Goal: Transaction & Acquisition: Download file/media

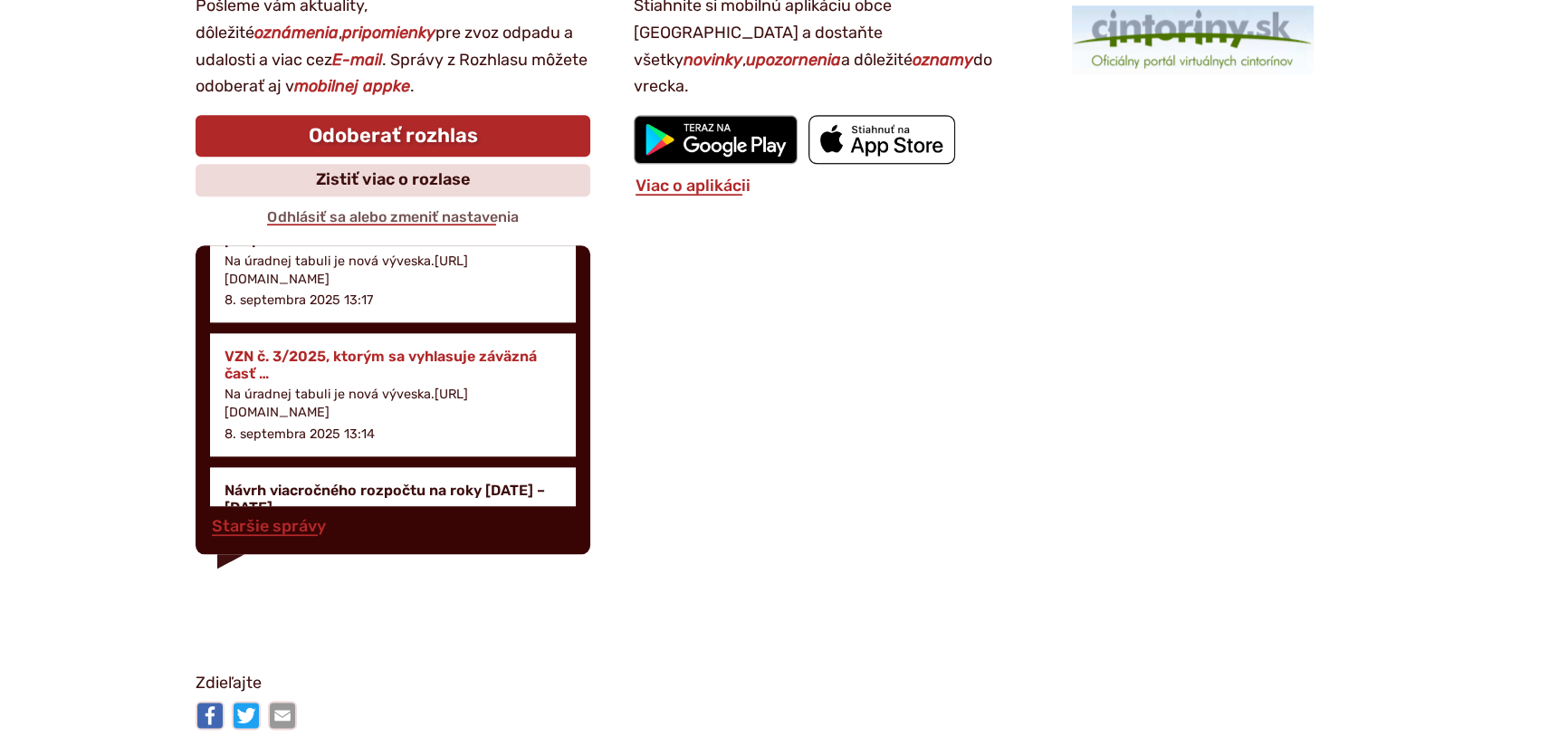
scroll to position [329, 0]
click at [337, 349] on h4 "VZN č. 3/2025, ktorým sa vyhlasuje záväzná časť …" at bounding box center [392, 364] width 337 height 34
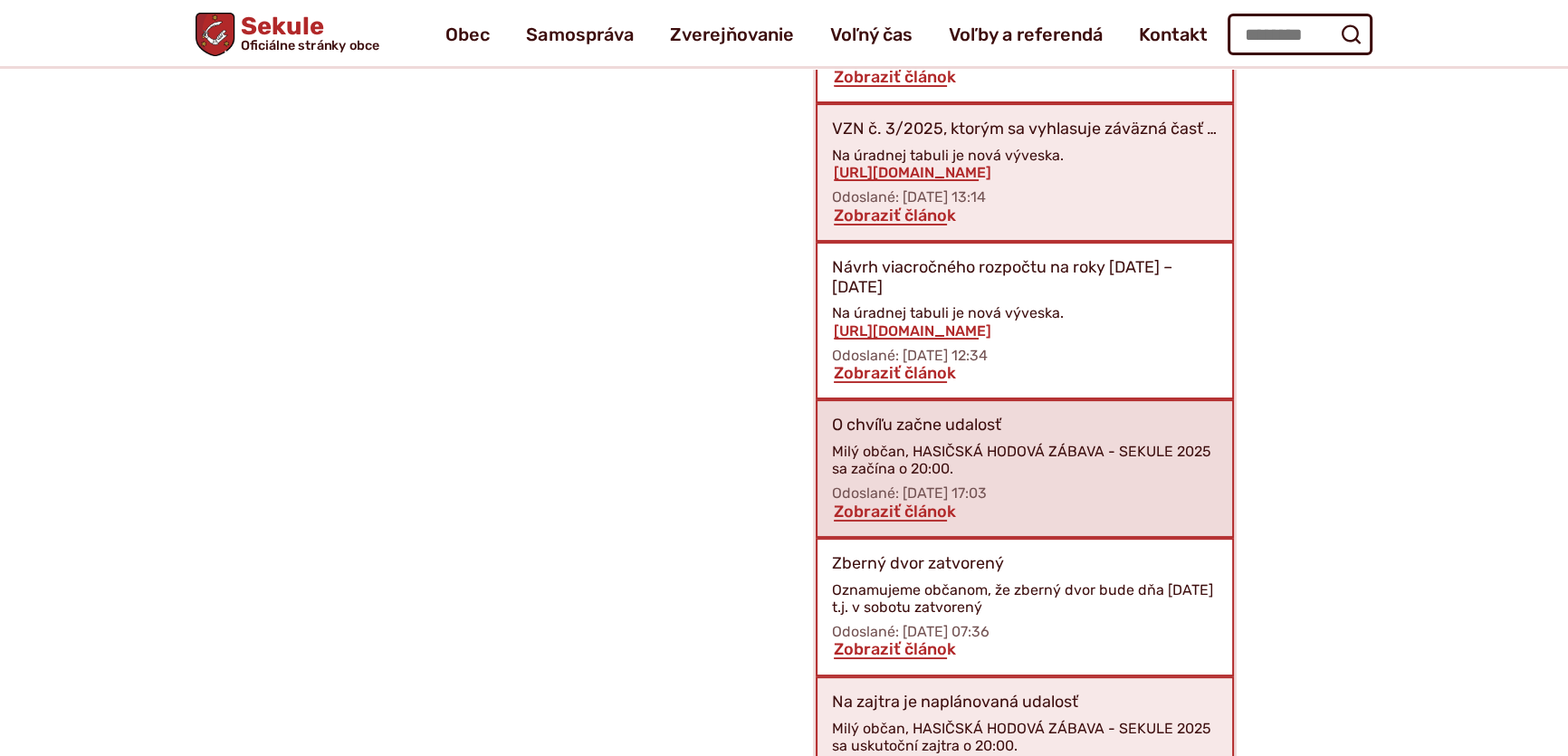
scroll to position [732, 0]
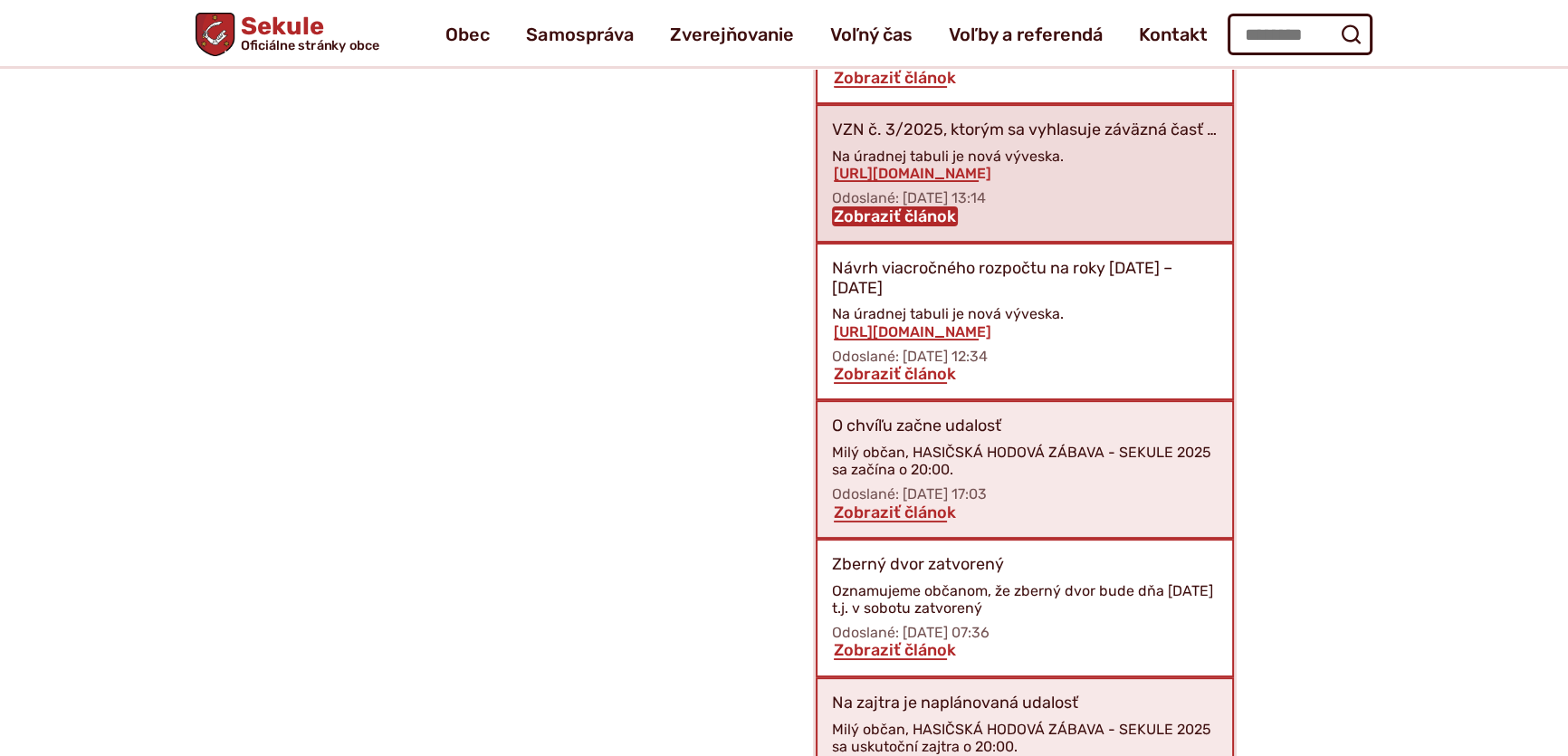
click at [880, 213] on link "Zobraziť článok" at bounding box center [895, 216] width 126 height 20
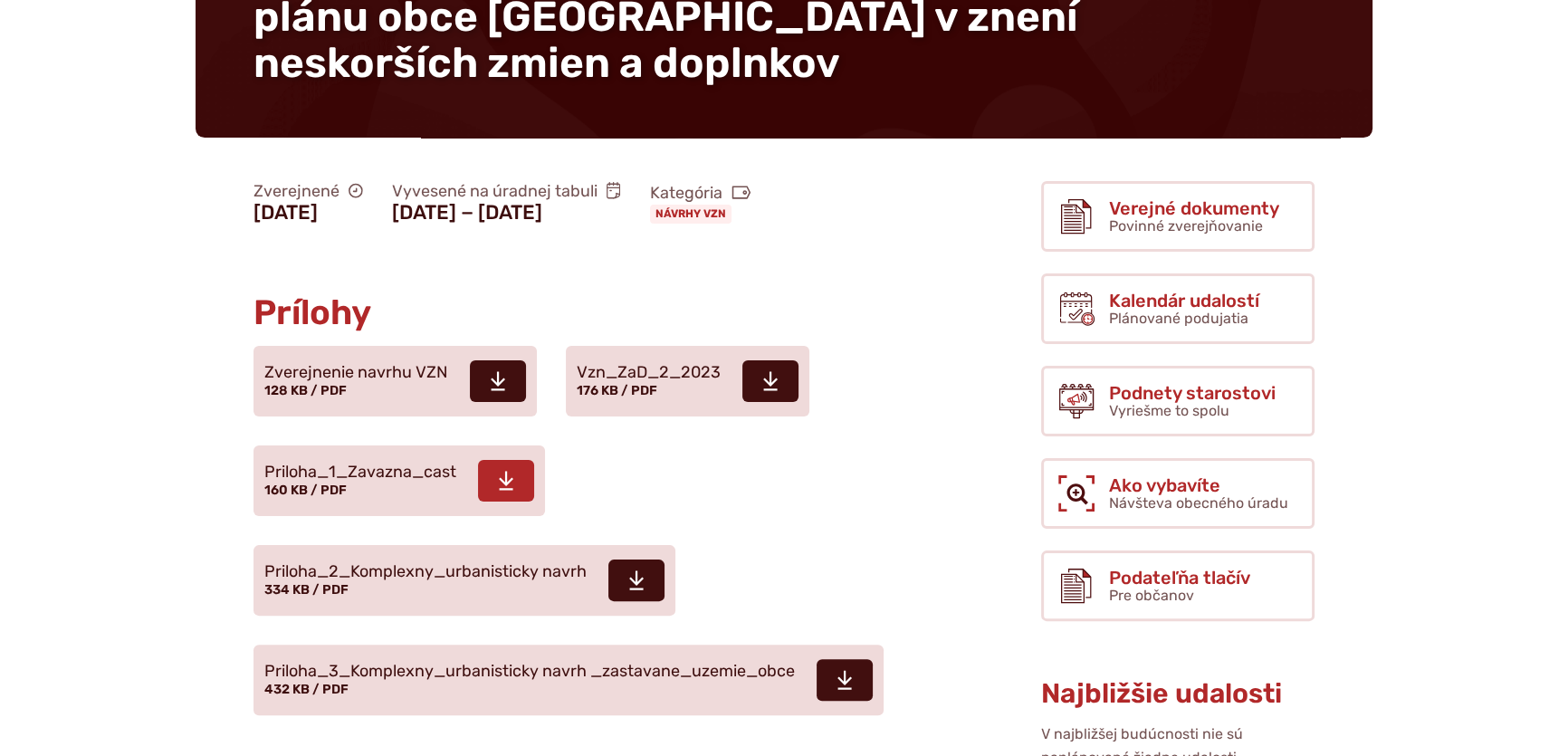
scroll to position [493, 0]
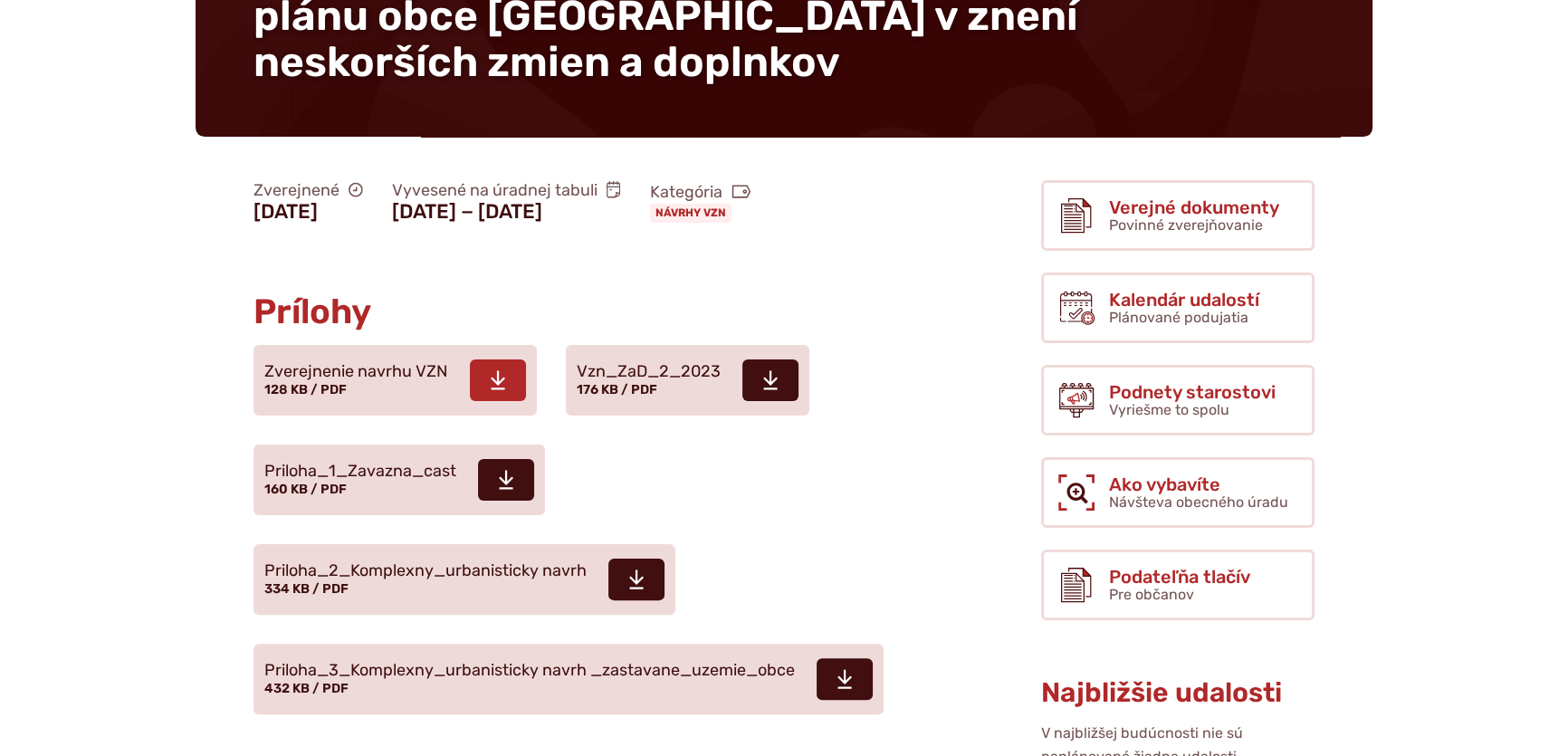
click at [490, 369] on icon at bounding box center [498, 380] width 16 height 22
click at [507, 471] on use at bounding box center [506, 480] width 14 height 19
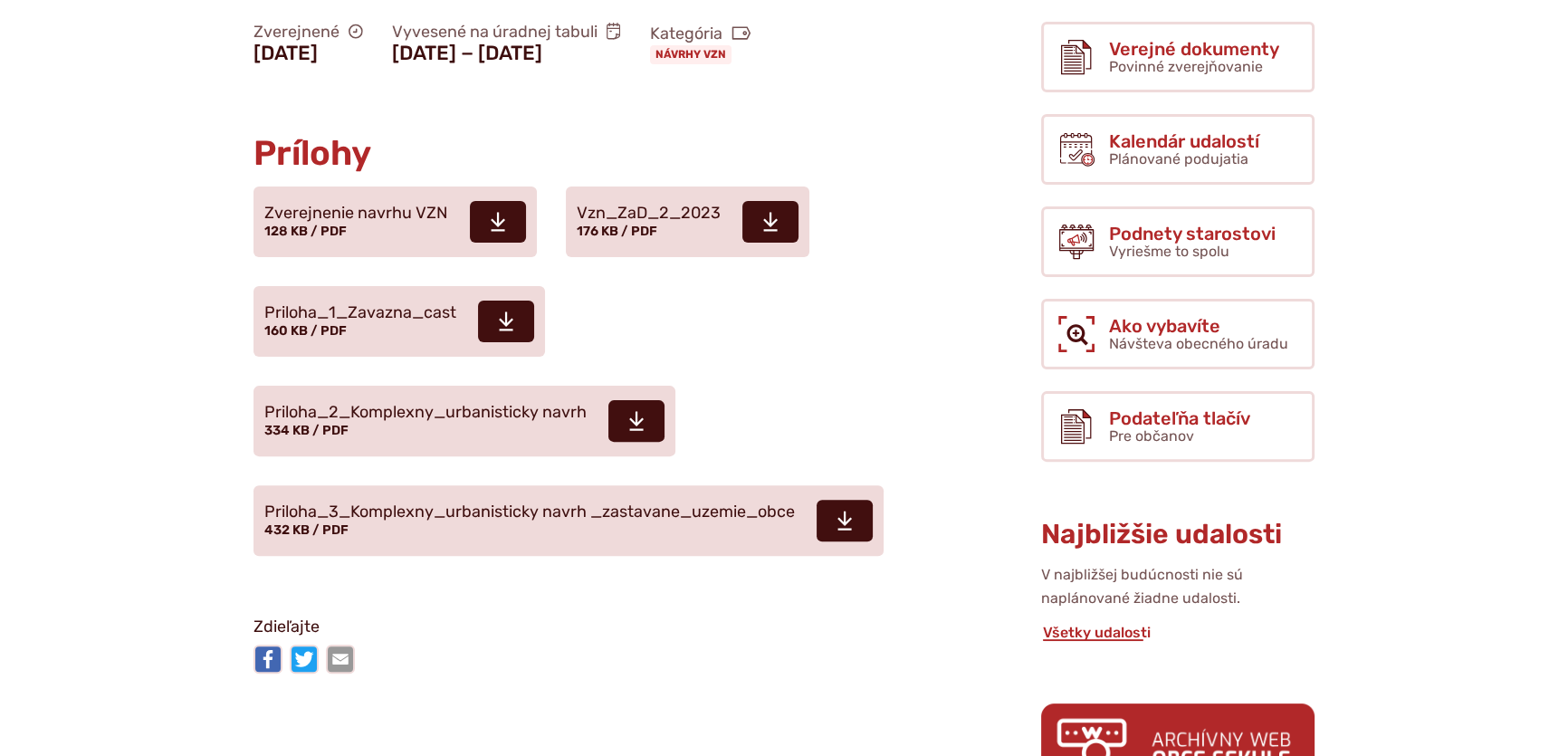
scroll to position [658, 0]
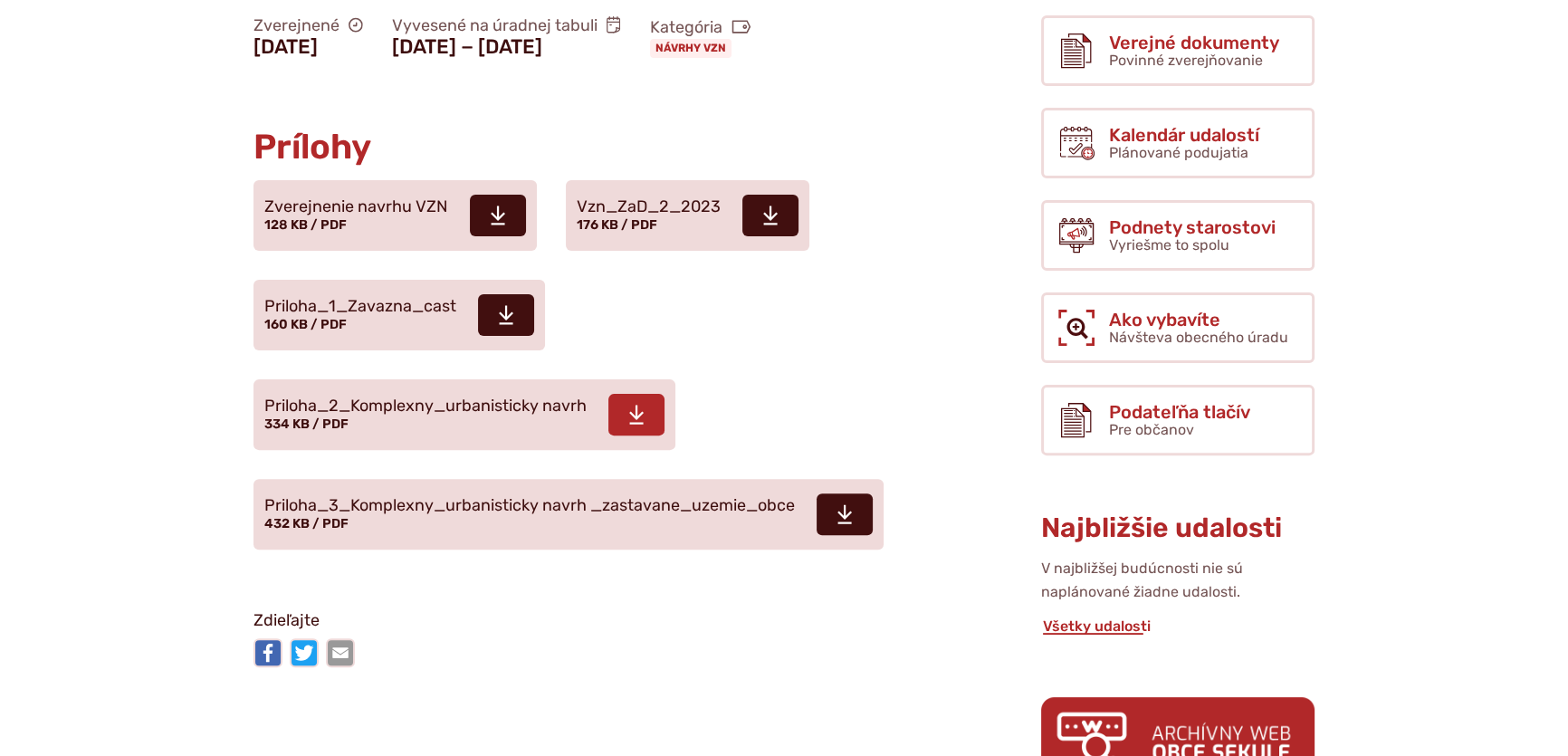
click at [641, 404] on icon at bounding box center [636, 415] width 16 height 22
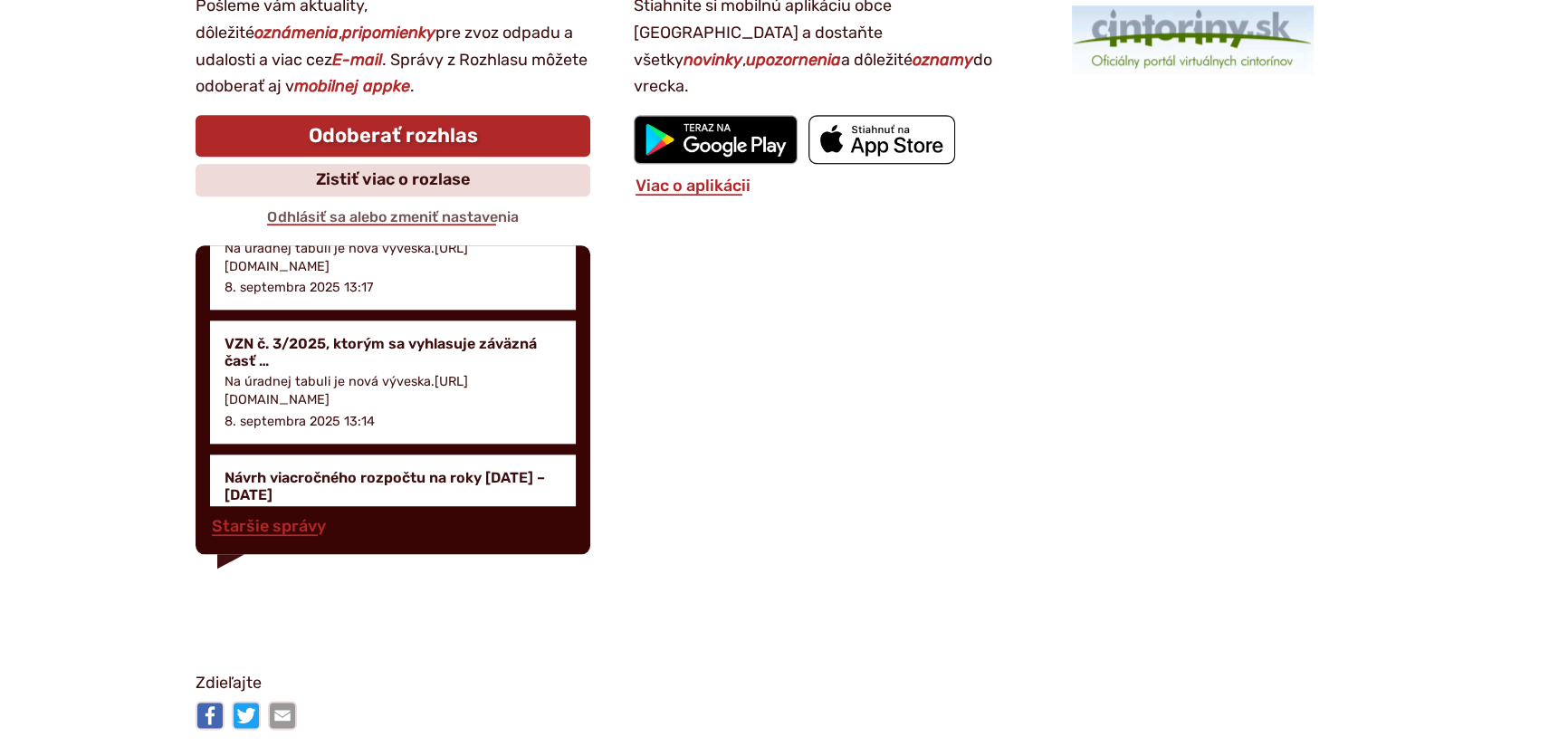
scroll to position [349, 0]
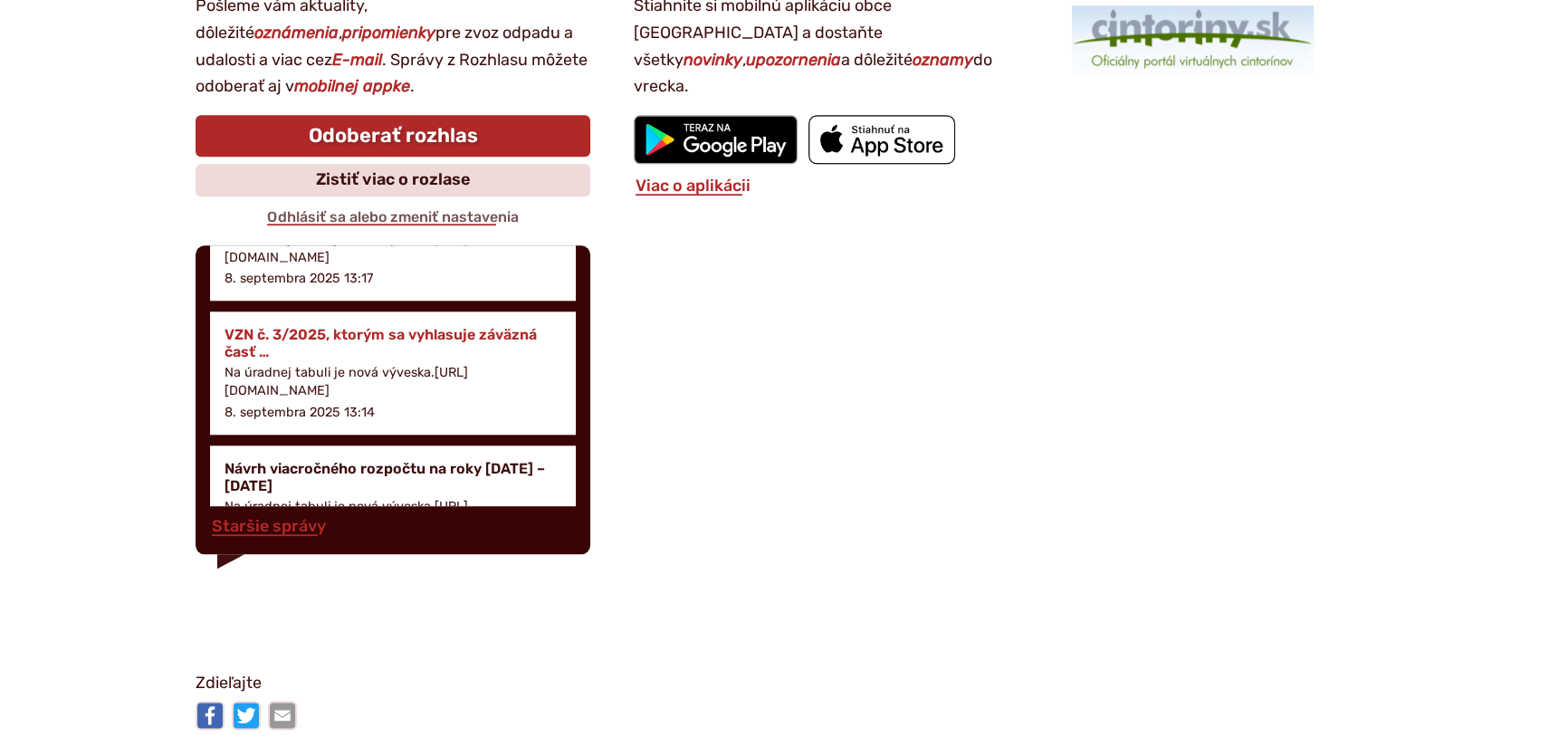
click at [378, 334] on h4 "VZN č. 3/2025, ktorým sa vyhlasuje záväzná časť …" at bounding box center [392, 343] width 337 height 34
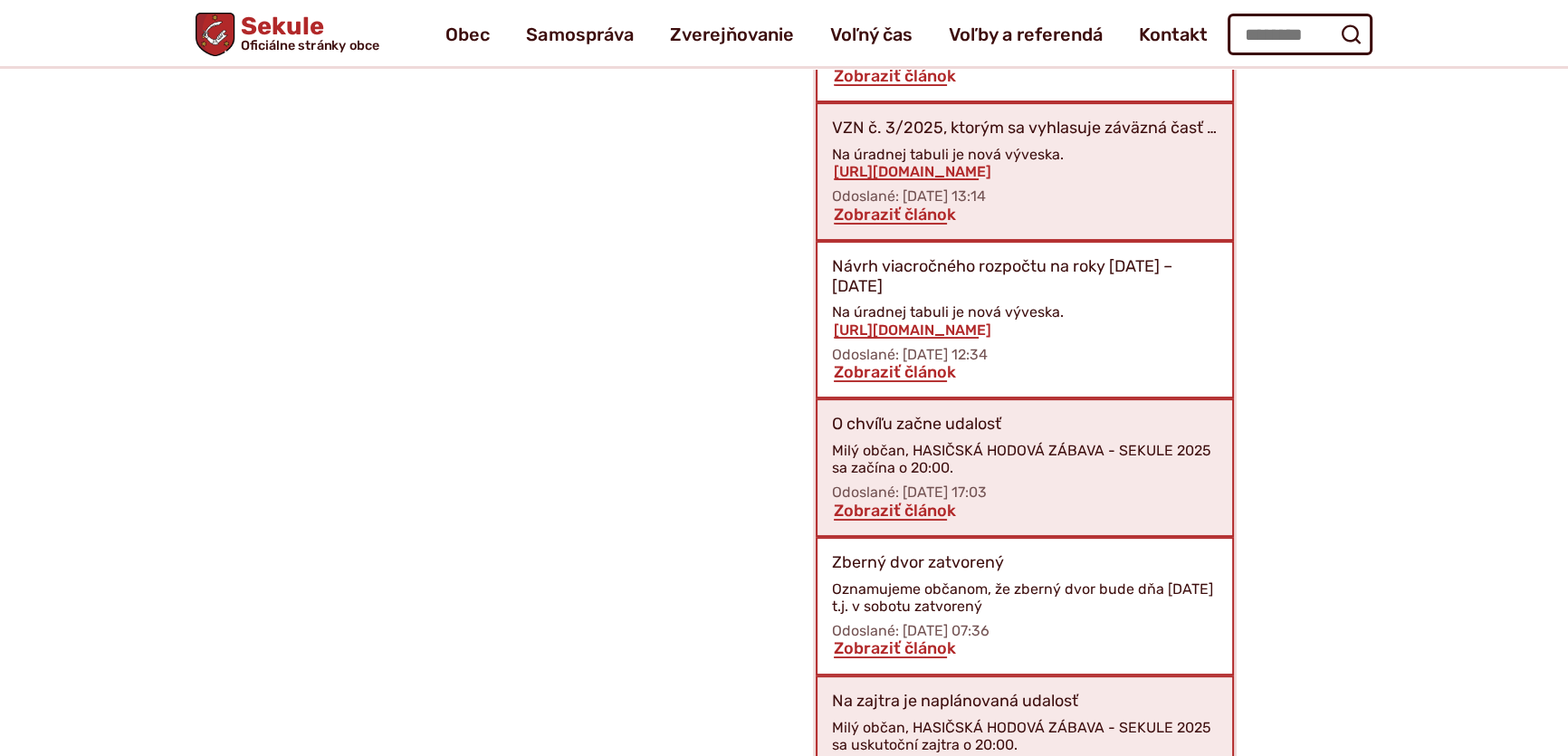
scroll to position [732, 0]
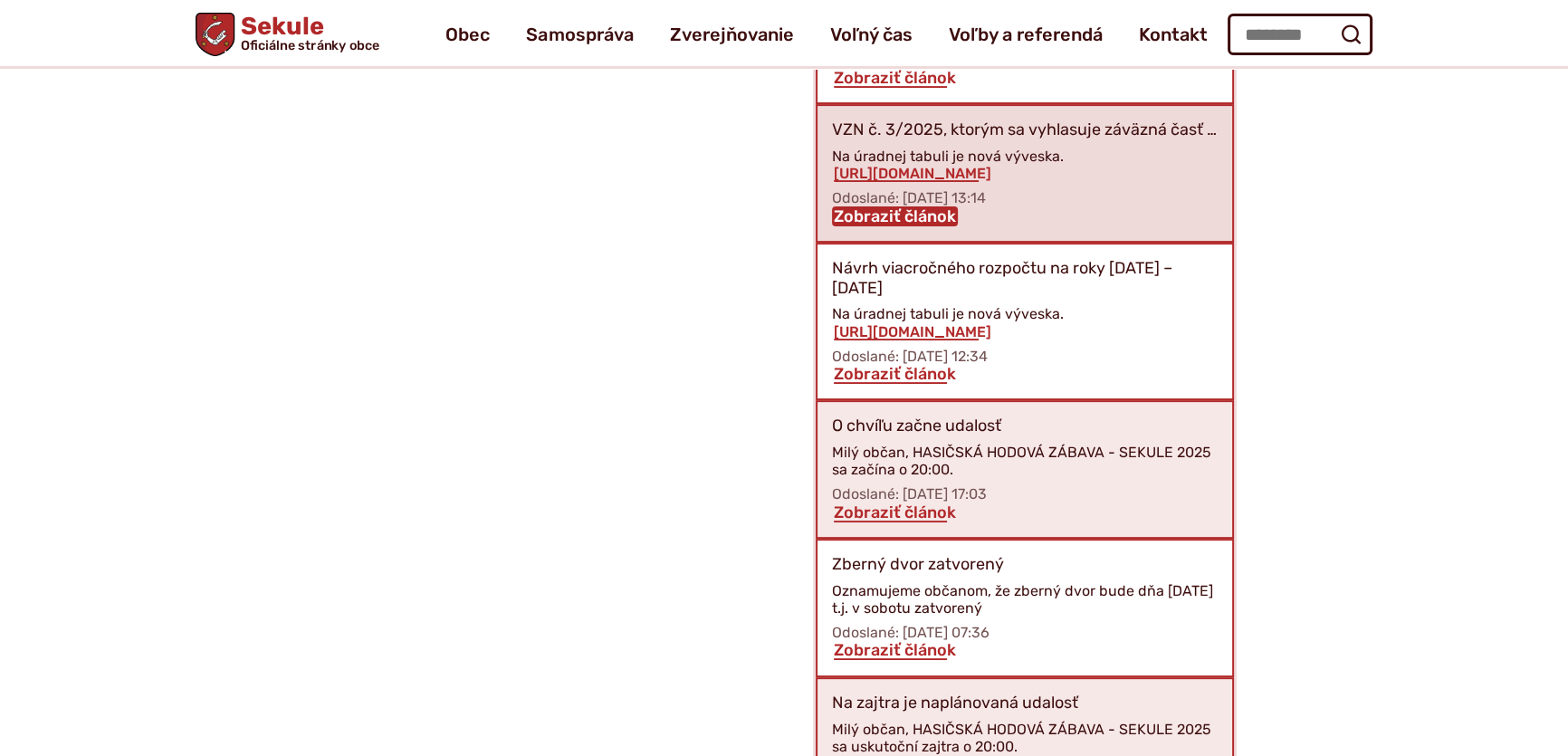
click at [897, 214] on link "Zobraziť článok" at bounding box center [895, 216] width 126 height 20
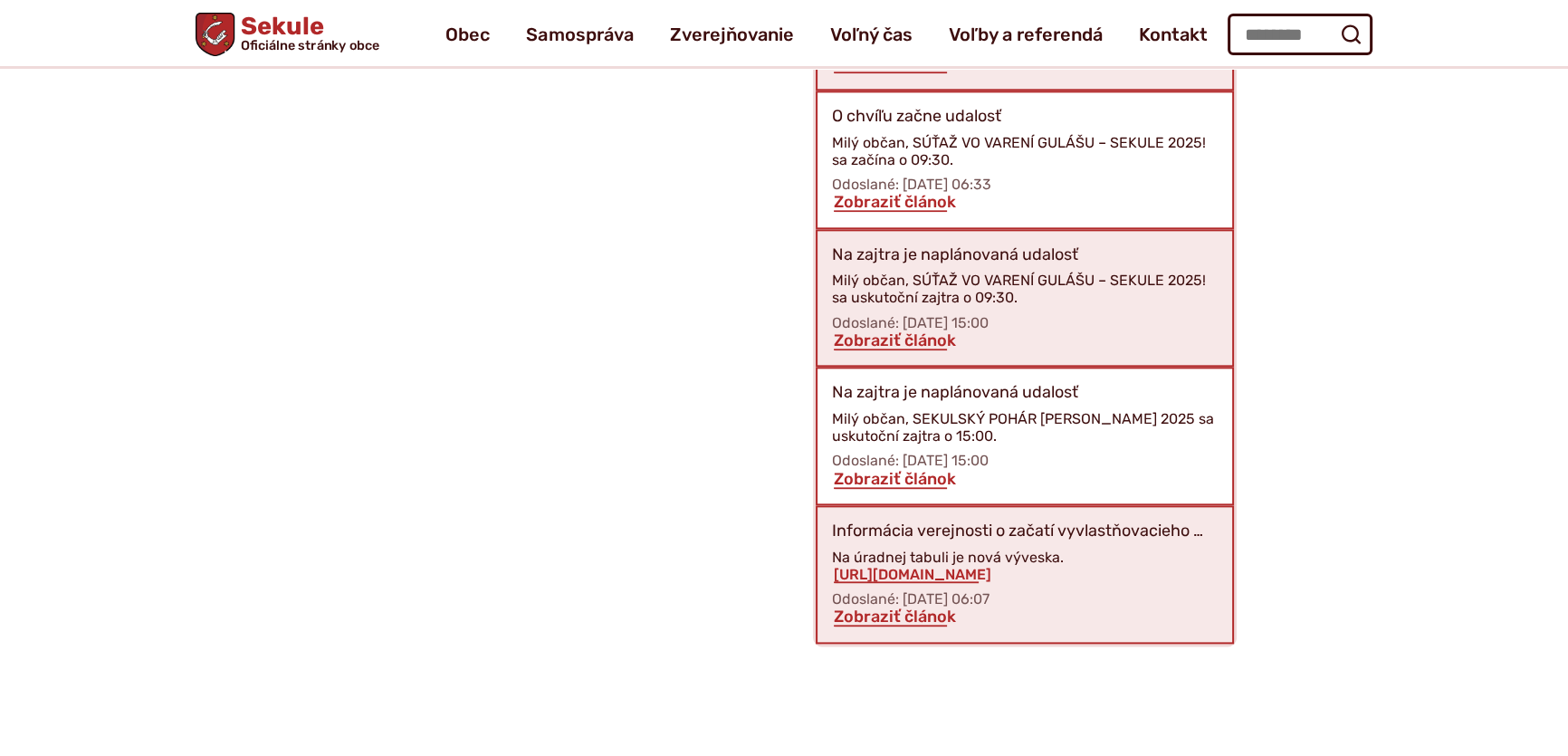
scroll to position [2707, 0]
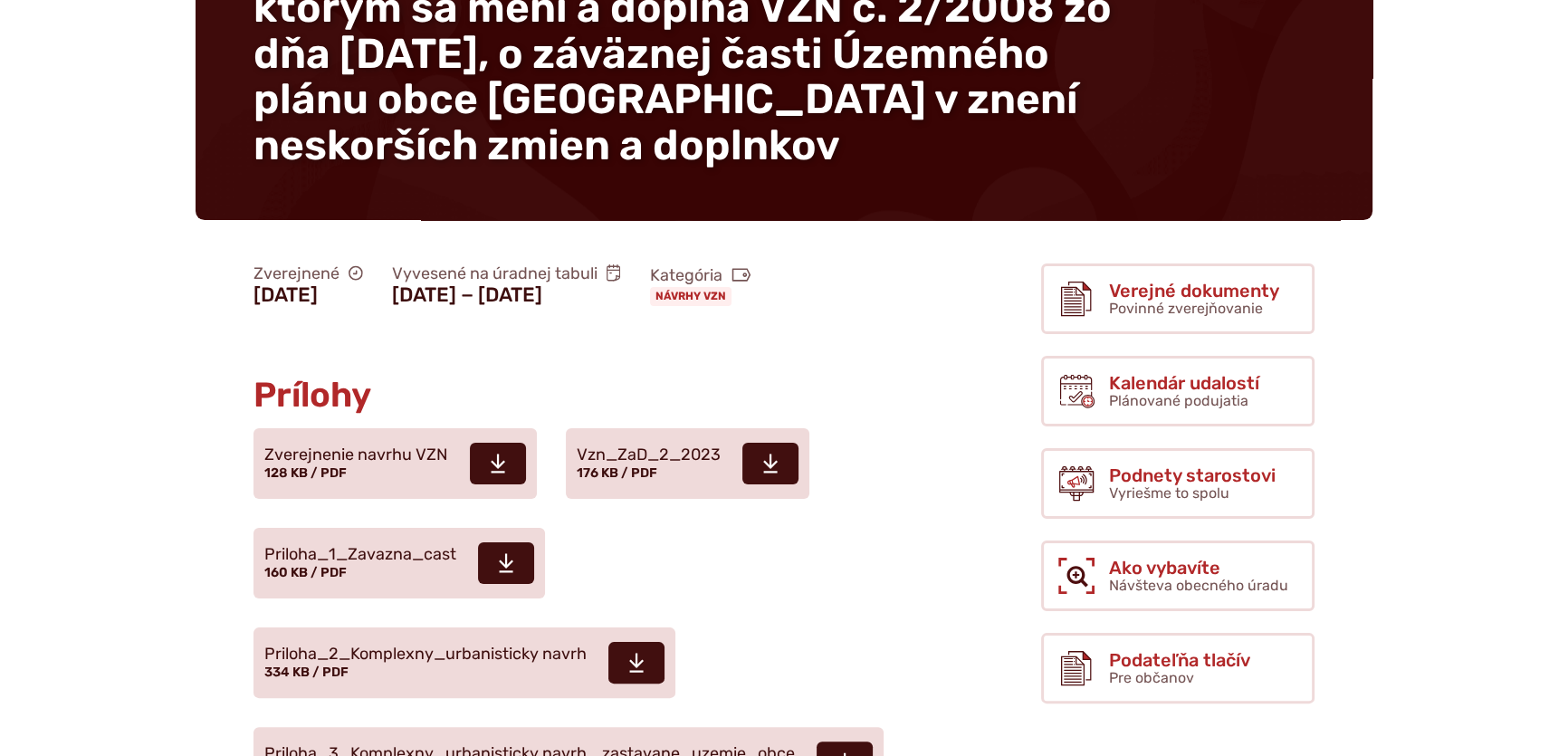
scroll to position [411, 0]
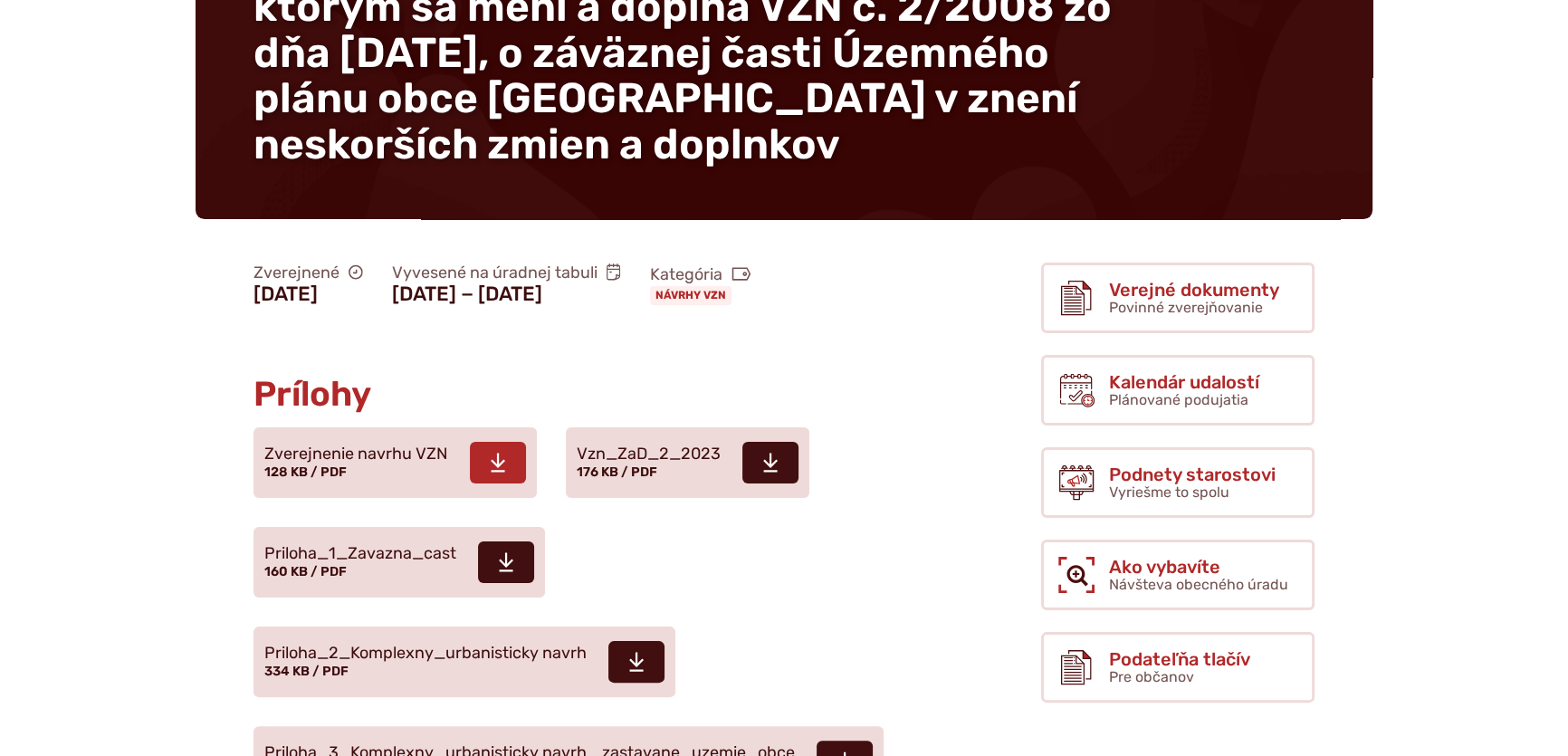
click at [494, 454] on use at bounding box center [498, 463] width 14 height 19
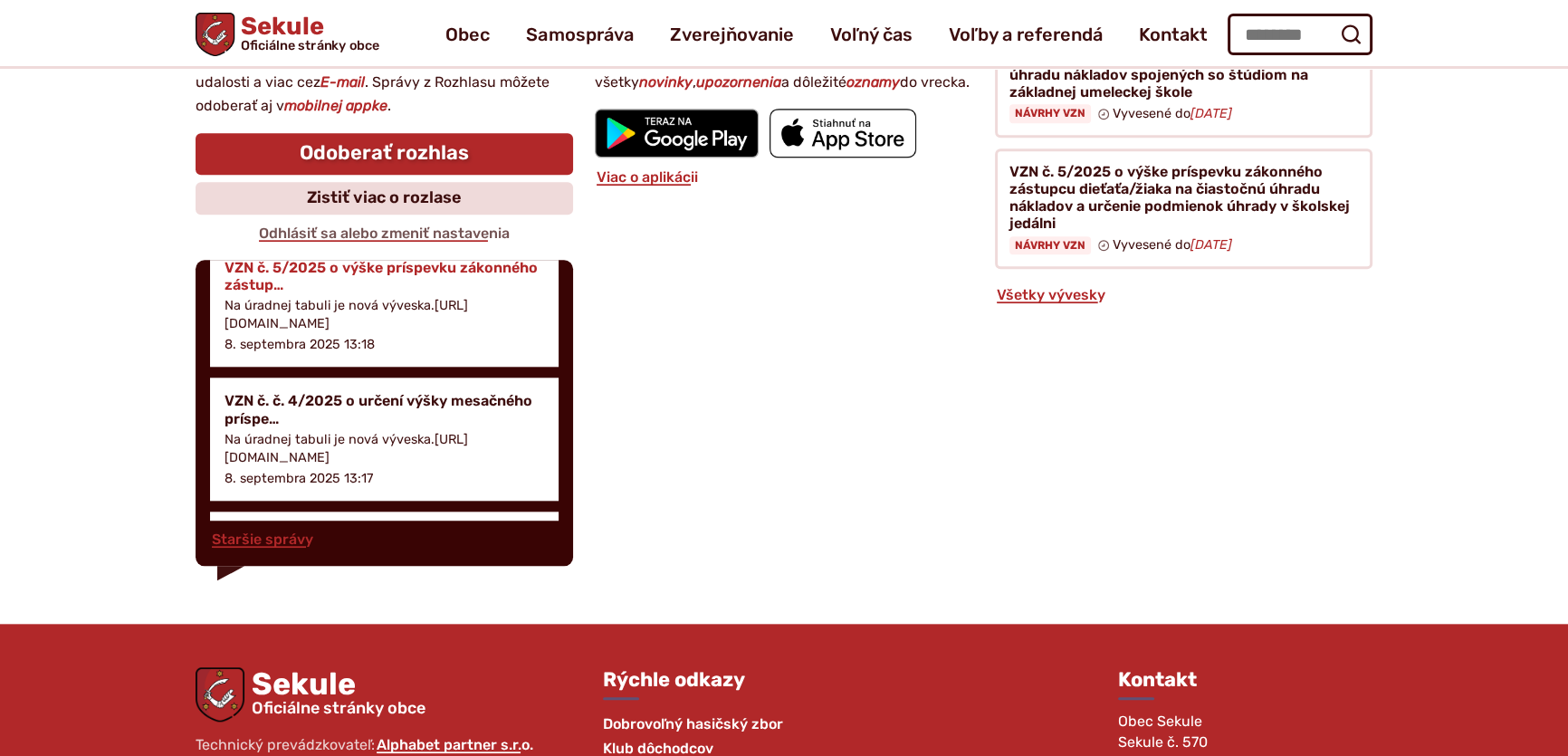
scroll to position [2139, 0]
